Goal: Contribute content: Add original content to the website for others to see

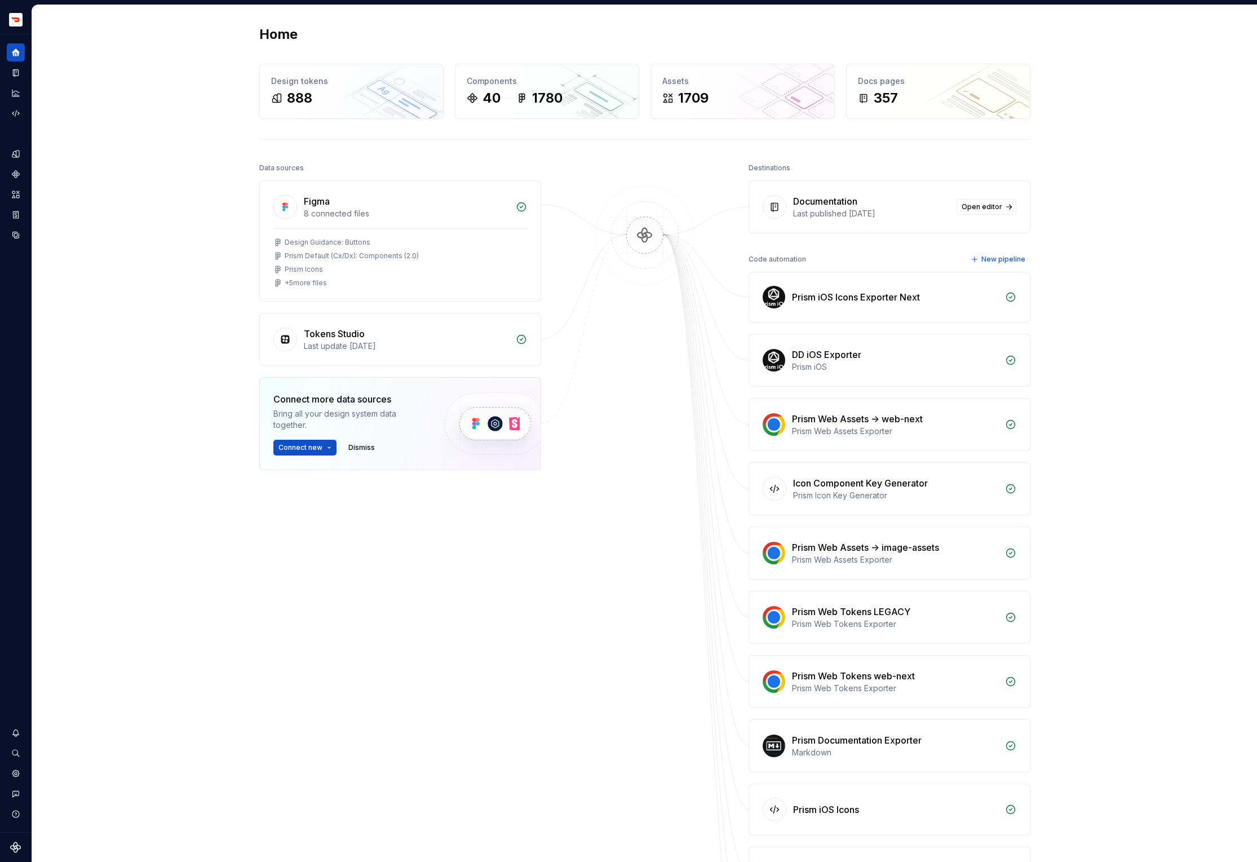
click at [286, 32] on h2 "Home" at bounding box center [278, 34] width 38 height 18
click at [300, 83] on div "Design tokens" at bounding box center [351, 81] width 161 height 11
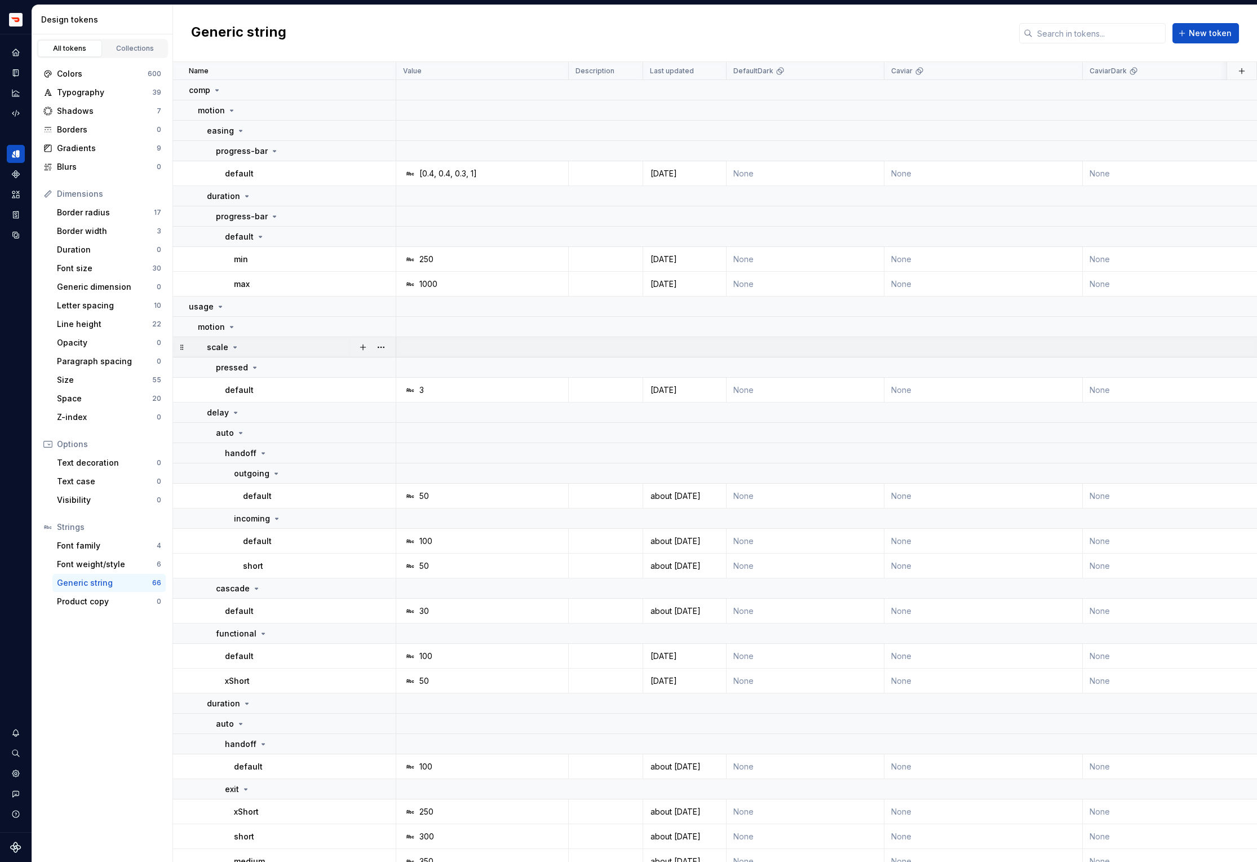
click at [234, 347] on icon at bounding box center [235, 347] width 3 height 1
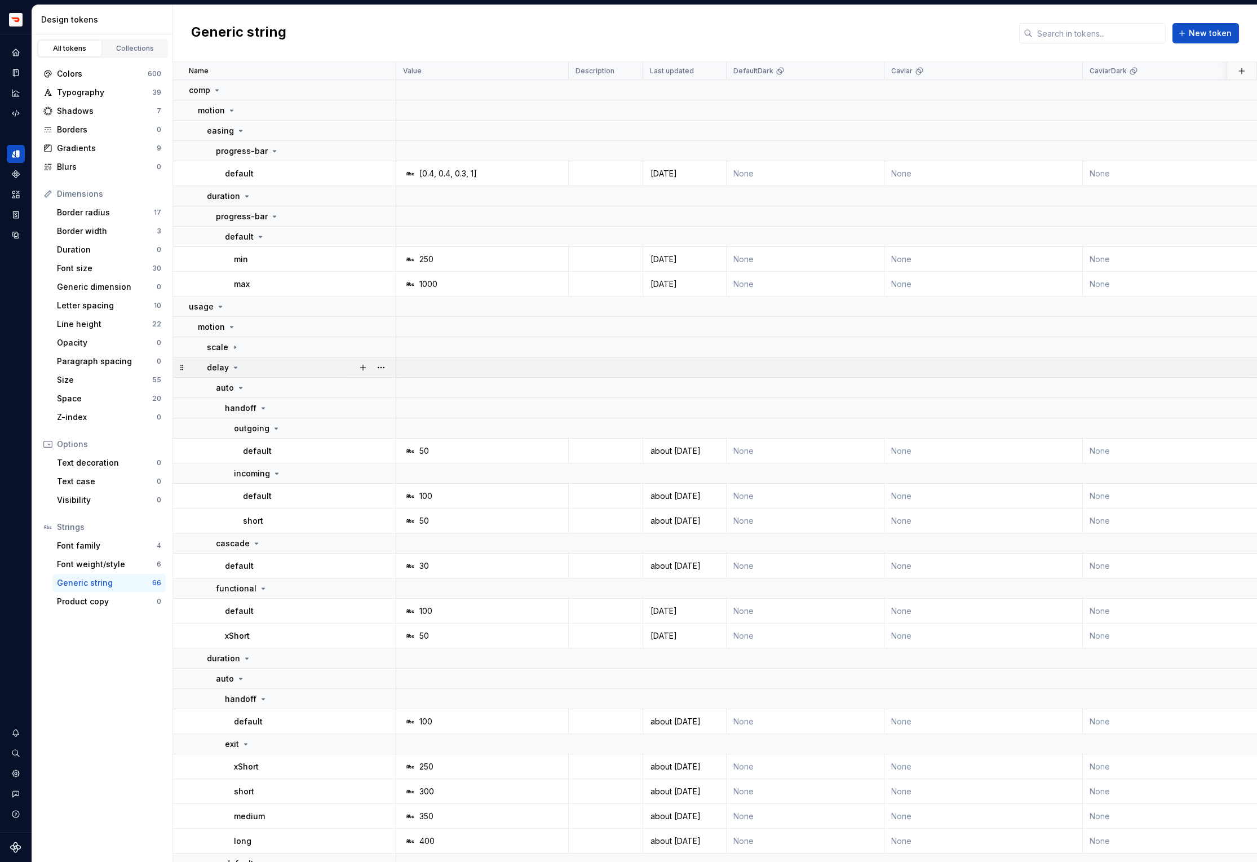
click at [233, 366] on icon at bounding box center [235, 367] width 9 height 9
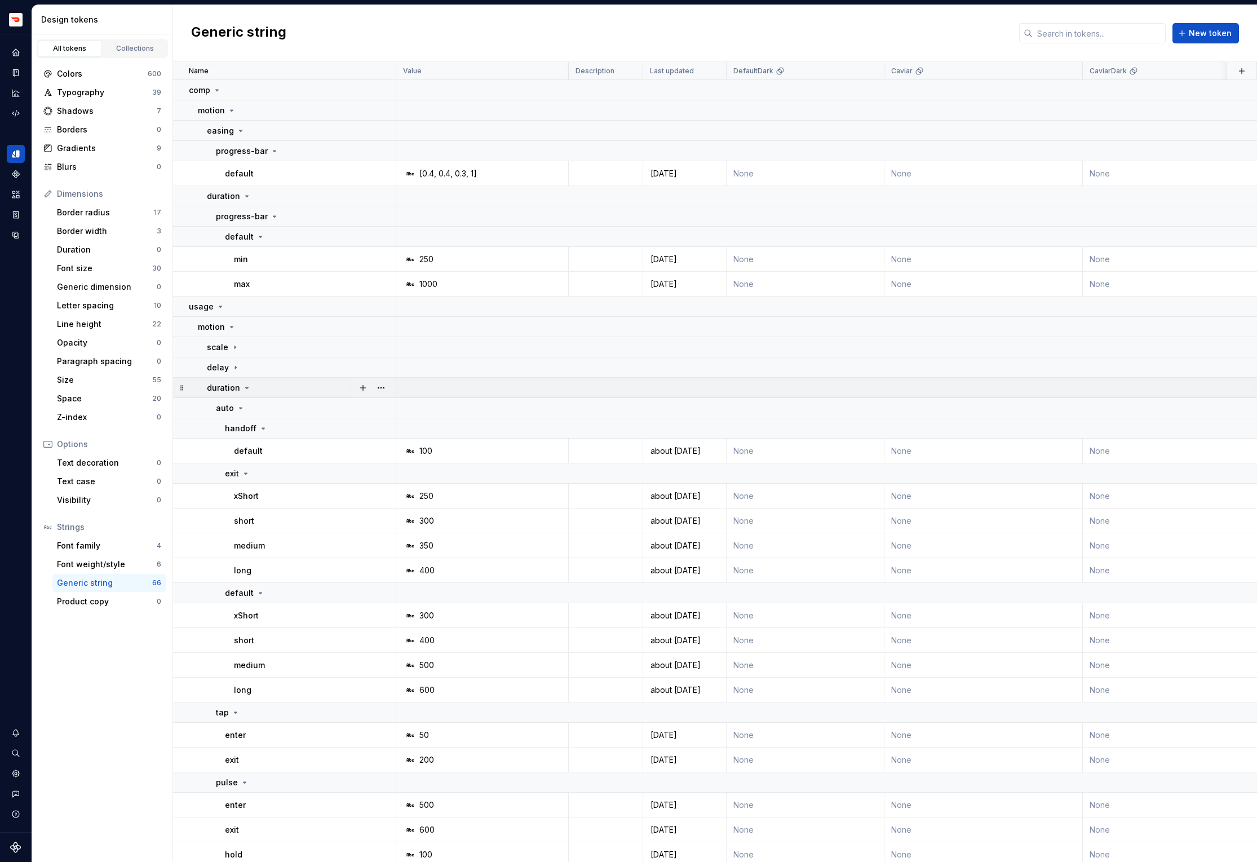
click at [246, 388] on icon at bounding box center [247, 387] width 3 height 1
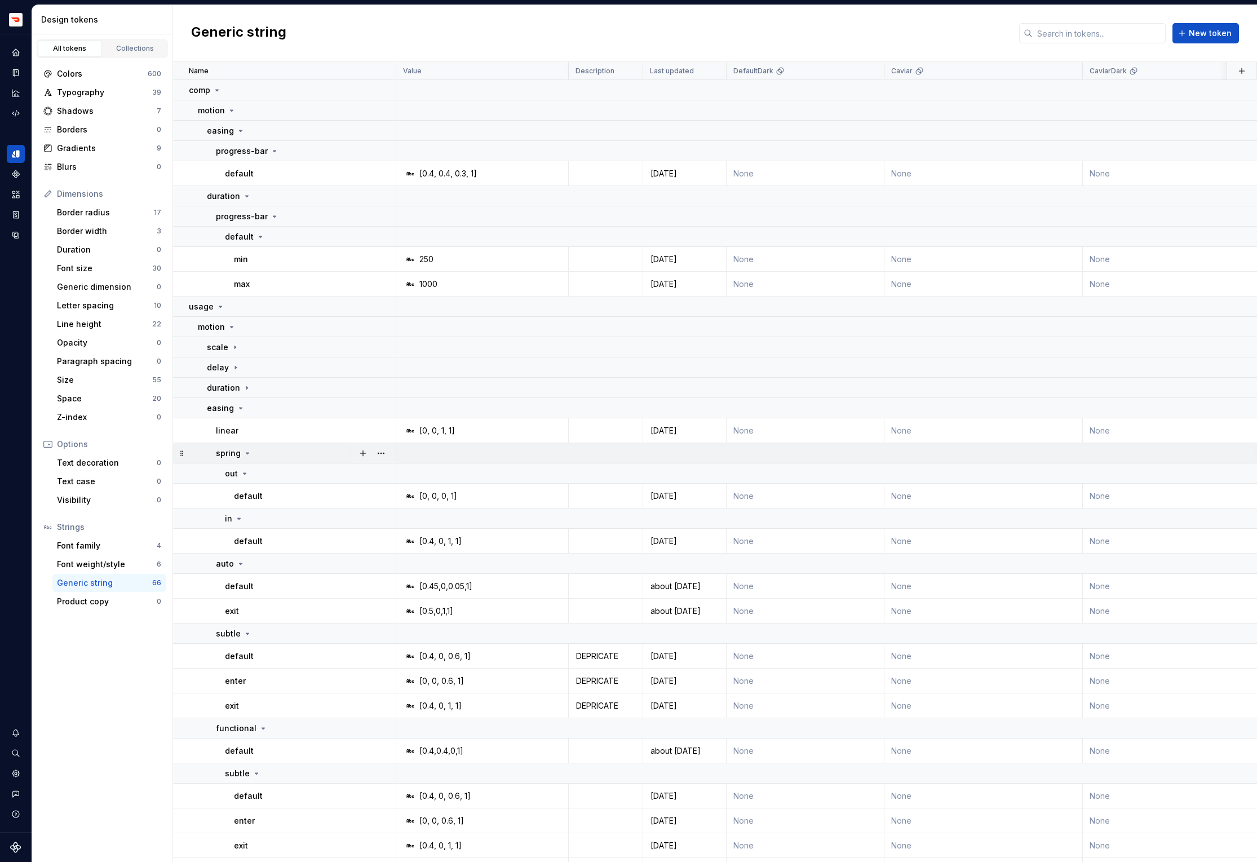
click at [246, 453] on icon at bounding box center [247, 453] width 3 height 1
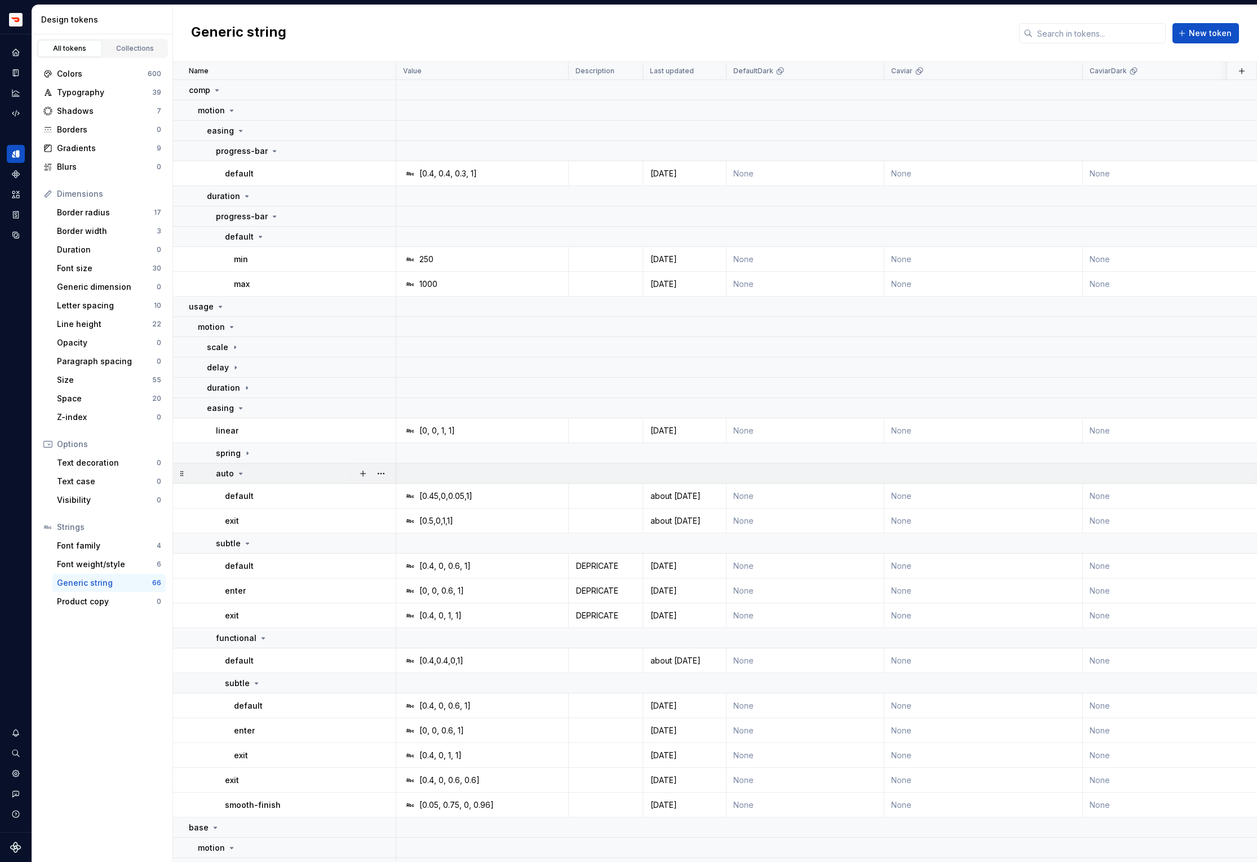
click at [238, 471] on icon at bounding box center [240, 473] width 9 height 9
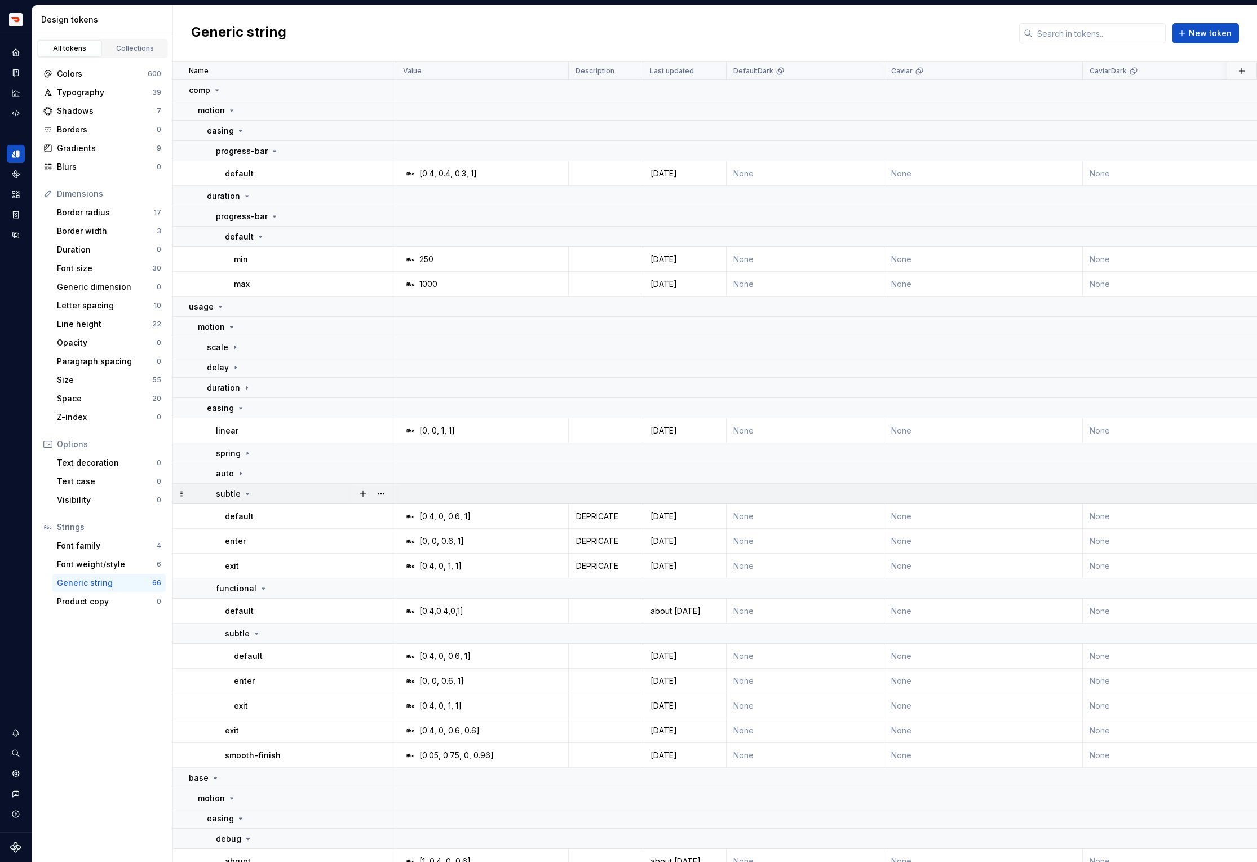
click at [246, 494] on icon at bounding box center [247, 493] width 3 height 1
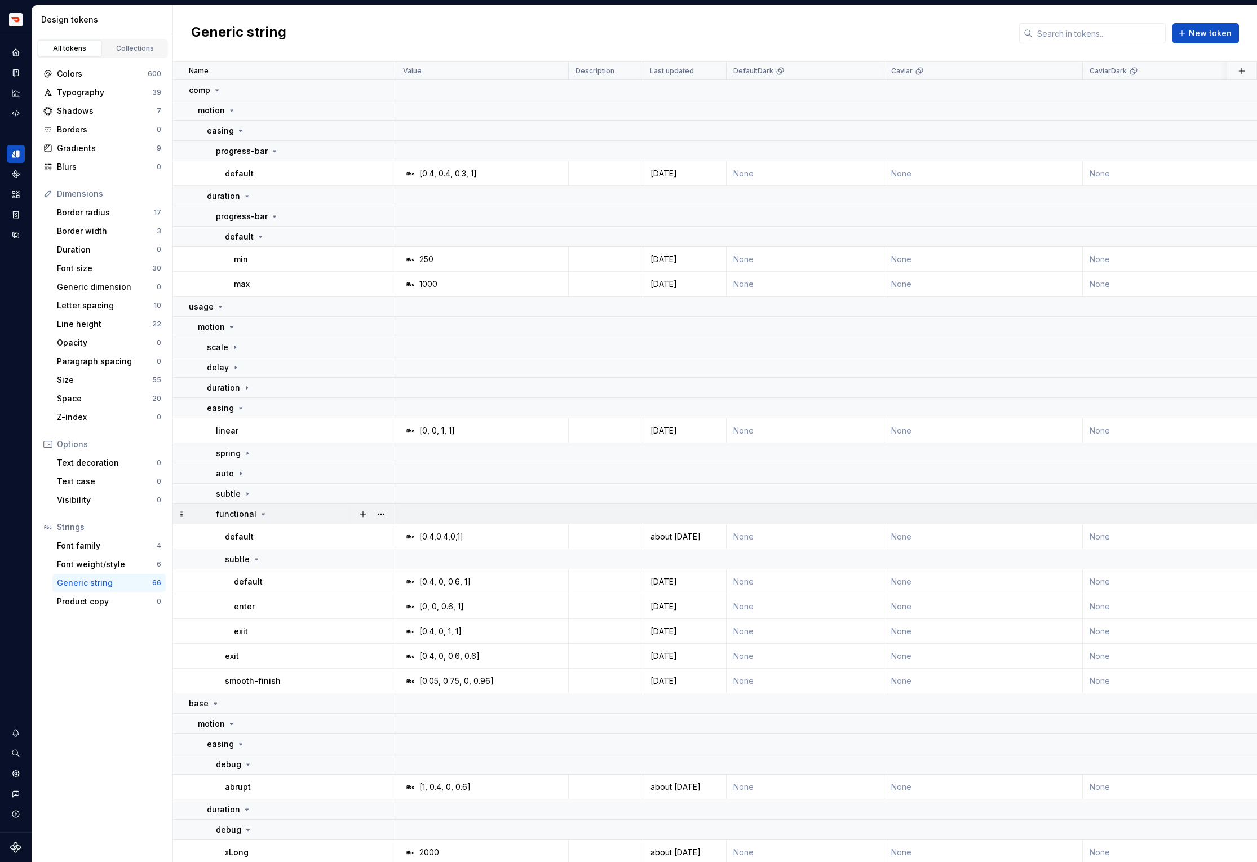
click at [260, 515] on icon at bounding box center [263, 513] width 9 height 9
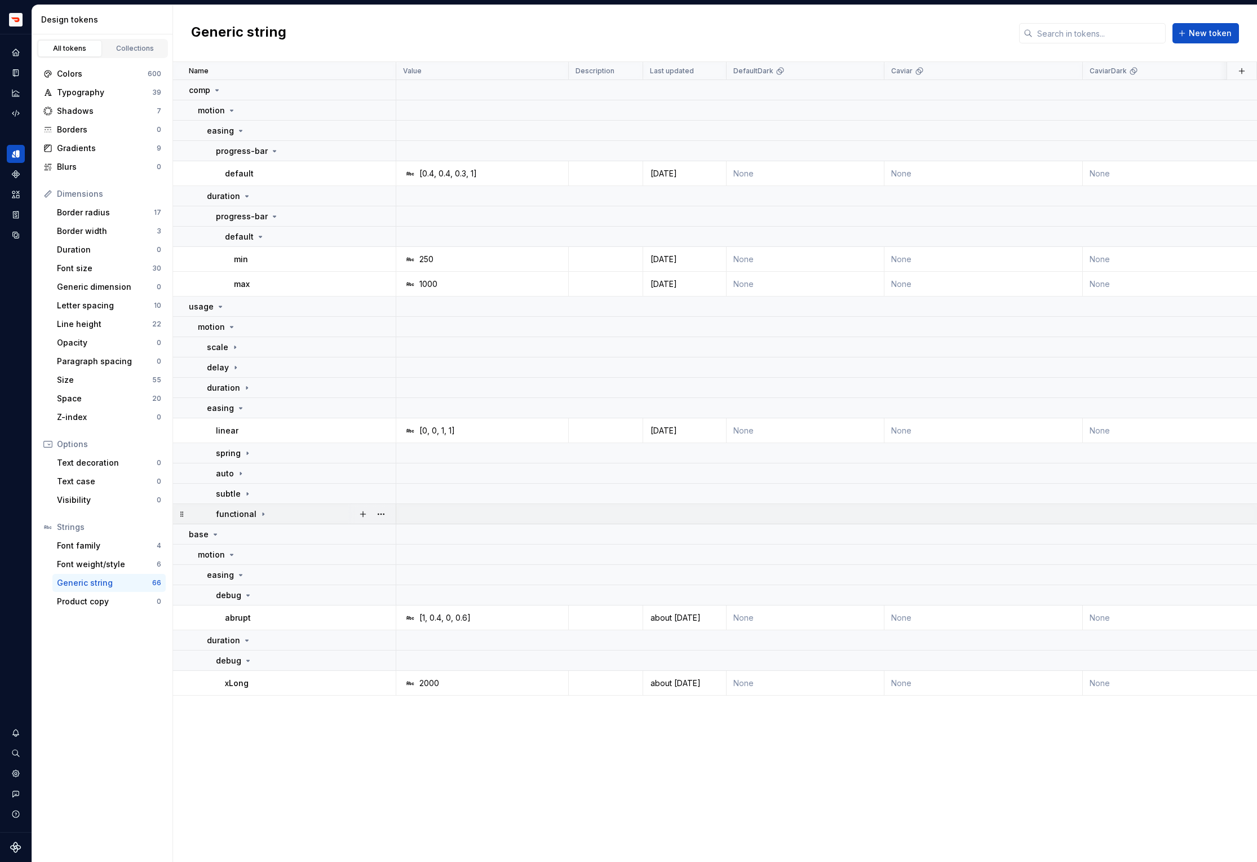
click at [263, 515] on icon at bounding box center [263, 513] width 1 height 3
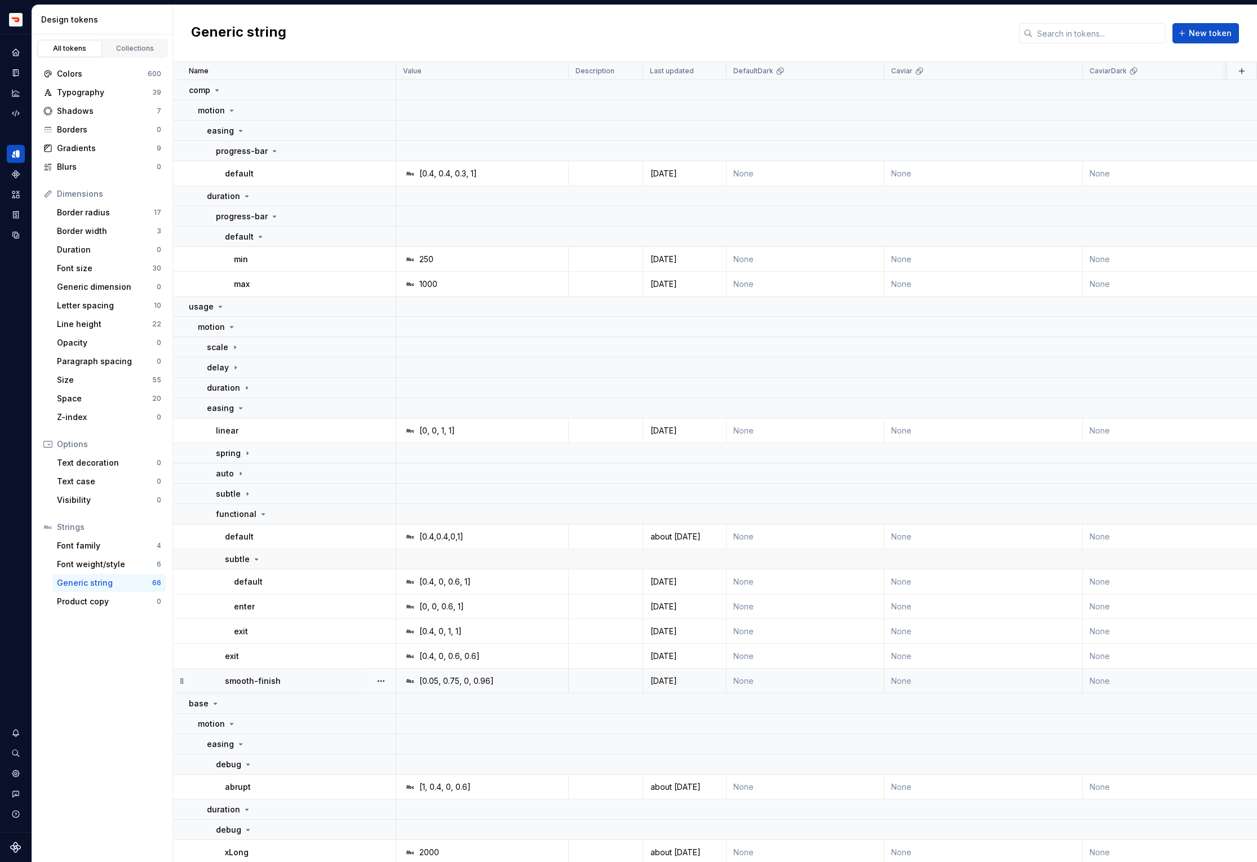
click at [310, 679] on div "smooth-finish" at bounding box center [310, 680] width 170 height 11
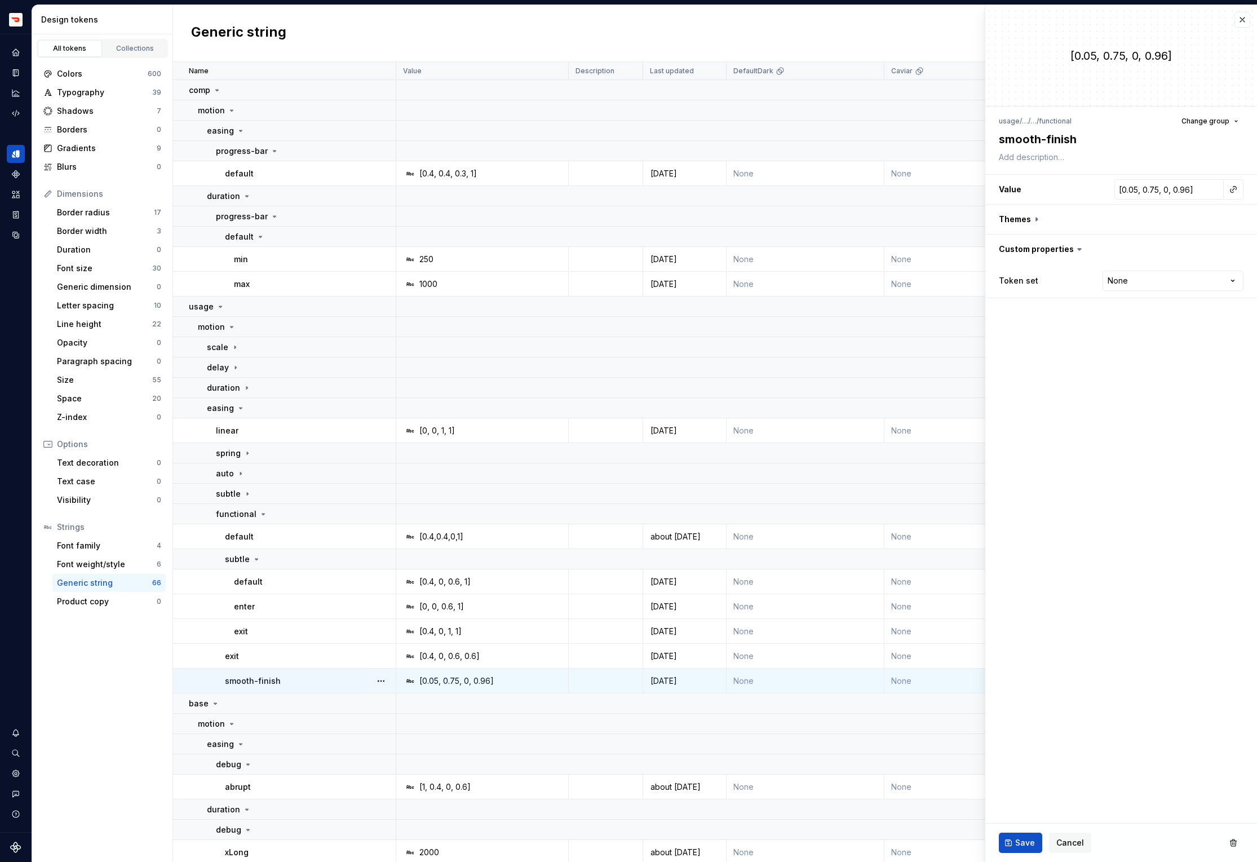
type textarea "*"
